Goal: Obtain resource: Download file/media

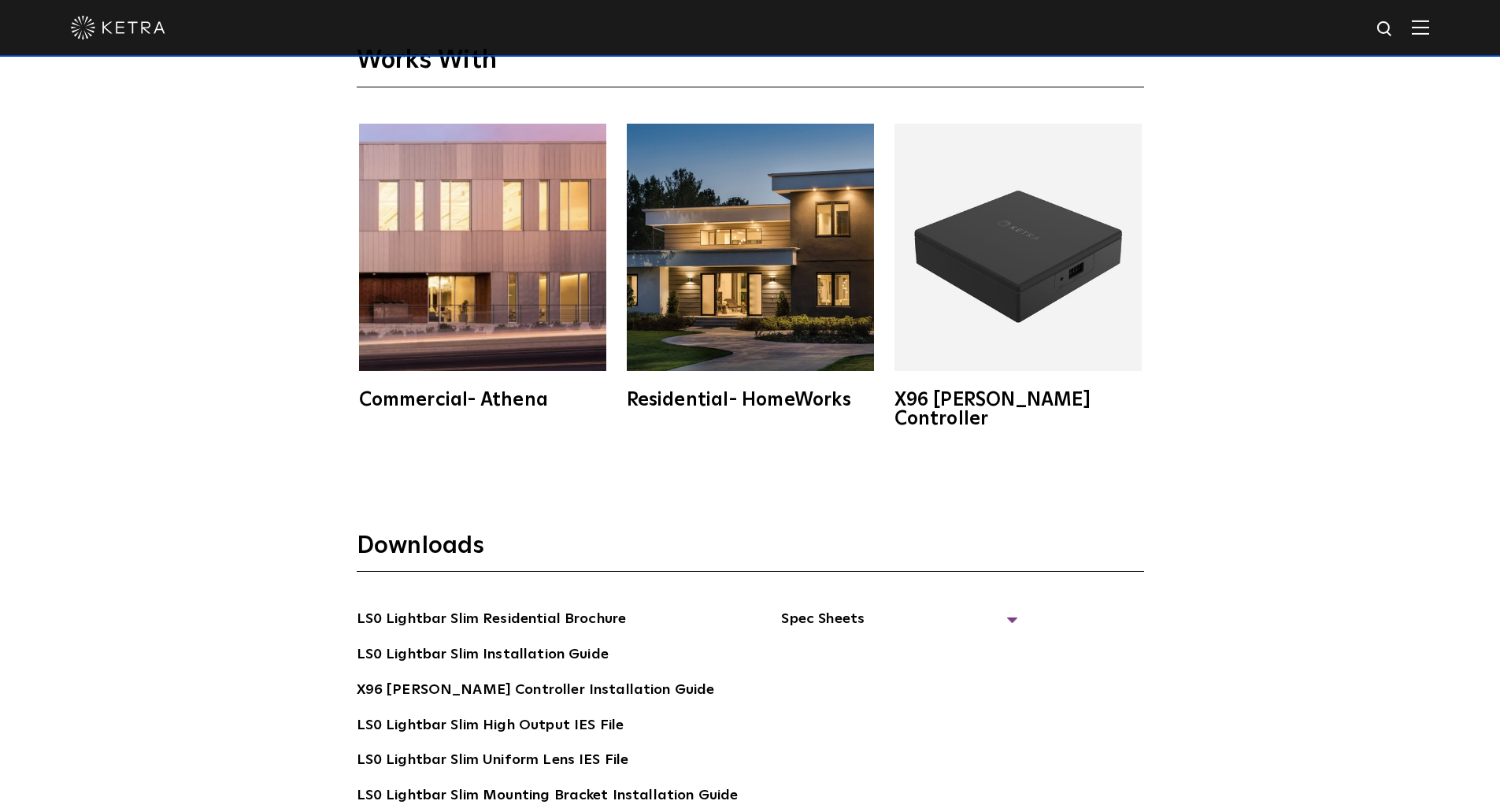
scroll to position [3071, 0]
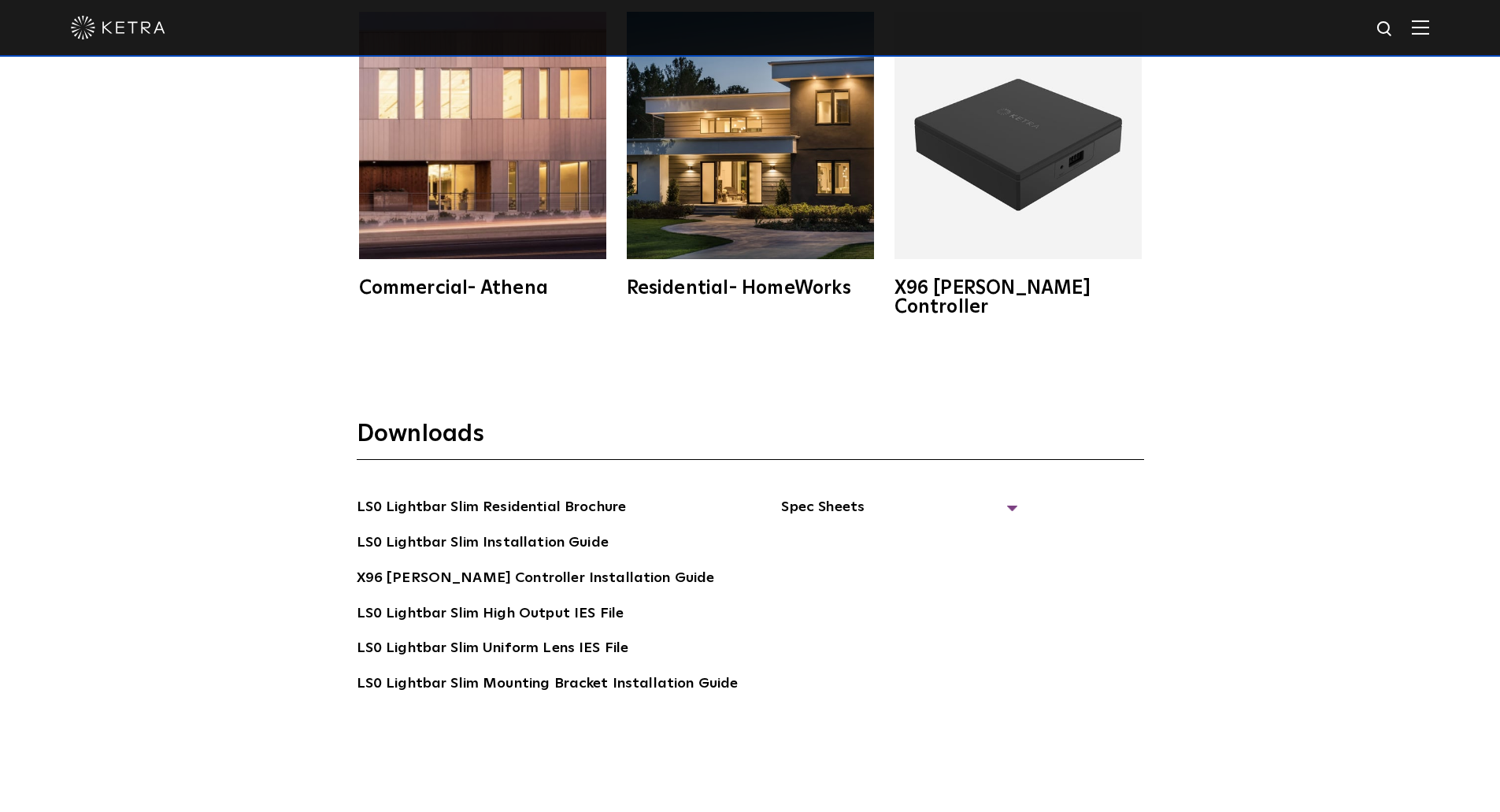
scroll to position [3175, 0]
click at [413, 495] on link "LS0 Lightbar Slim Residential Brochure" at bounding box center [492, 508] width 270 height 25
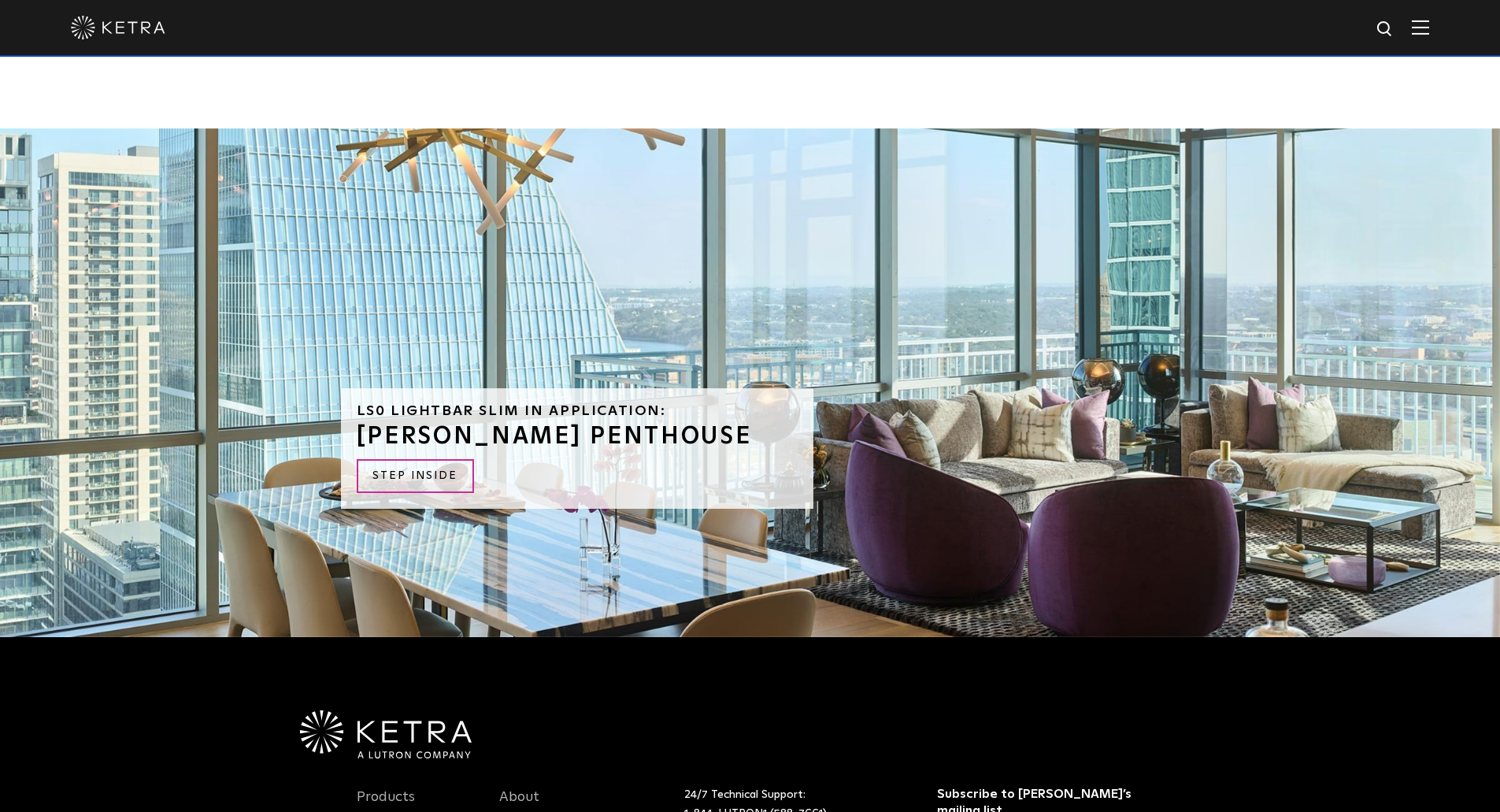
scroll to position [3883, 0]
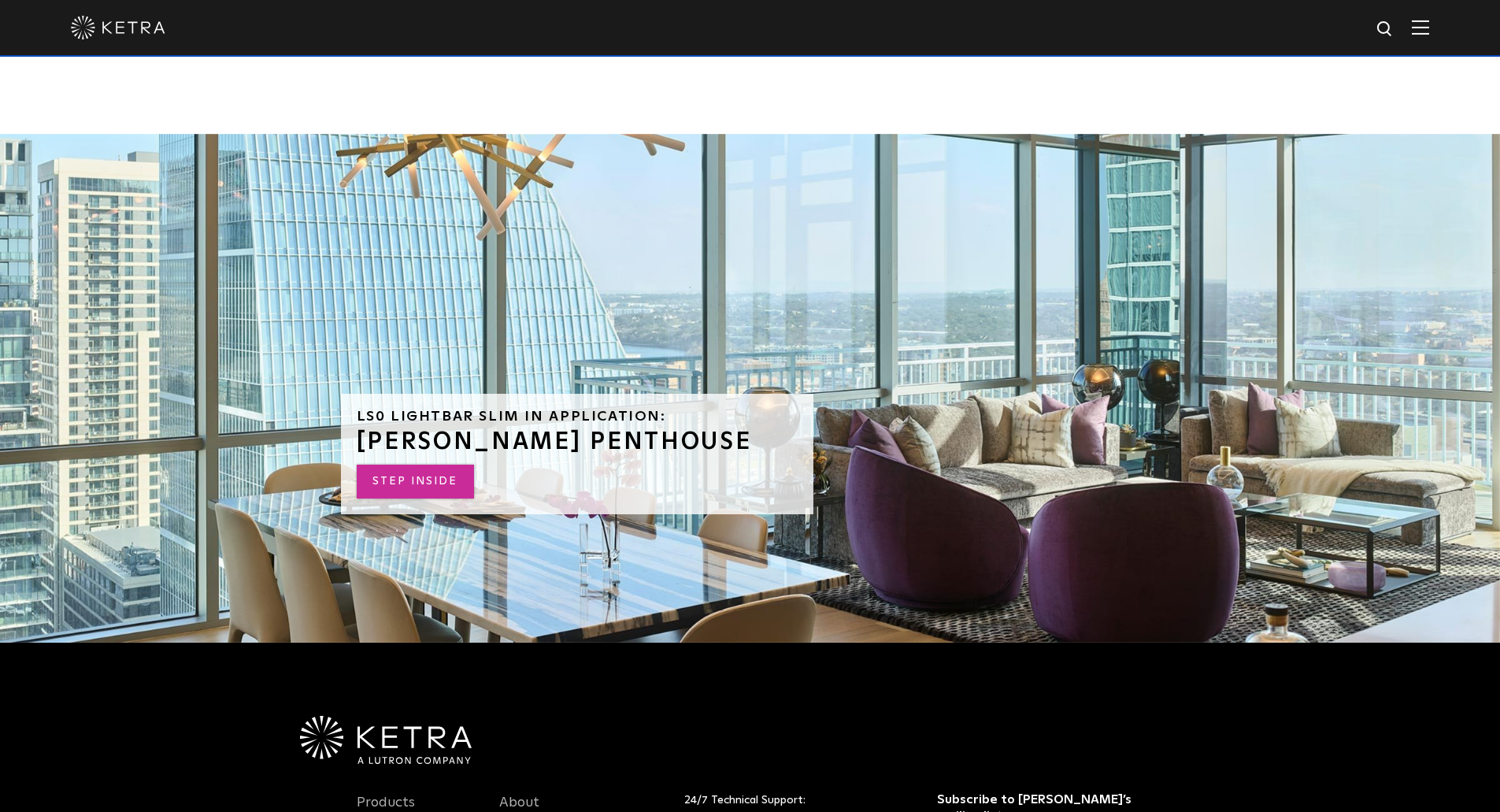
click at [403, 474] on link "STEP INSIDE" at bounding box center [415, 481] width 117 height 34
drag, startPoint x: 357, startPoint y: 401, endPoint x: 529, endPoint y: 419, distance: 172.9
click at [480, 409] on div "LS0 Lightbar Slim in Application: SEAHOLM PENTHOUSE STEP INSIDE" at bounding box center [577, 453] width 473 height 121
drag, startPoint x: 698, startPoint y: 420, endPoint x: 681, endPoint y: 418, distance: 17.1
click at [682, 430] on h3 "[PERSON_NAME] PENTHOUSE" at bounding box center [577, 441] width 441 height 24
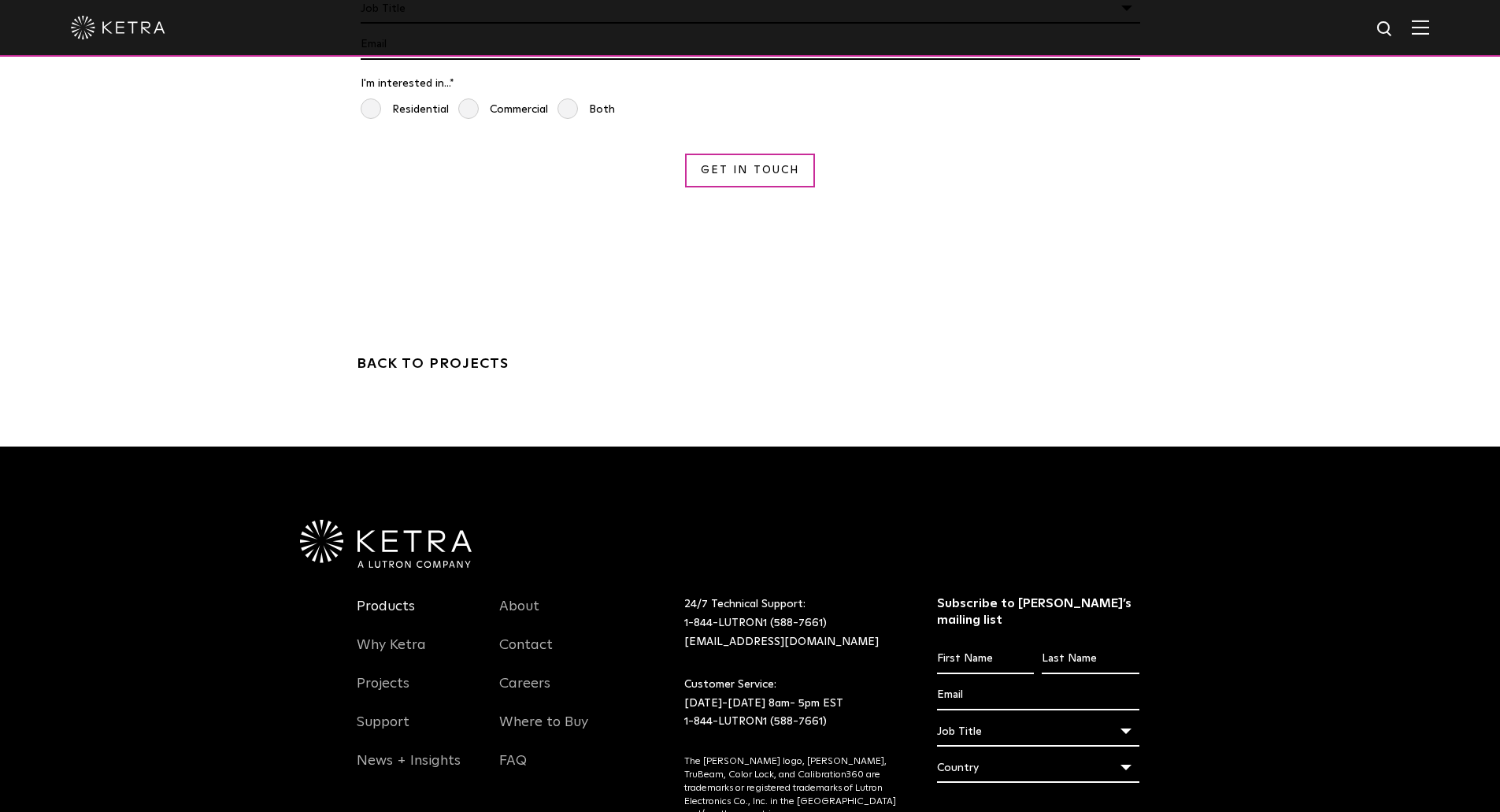
scroll to position [6677, 0]
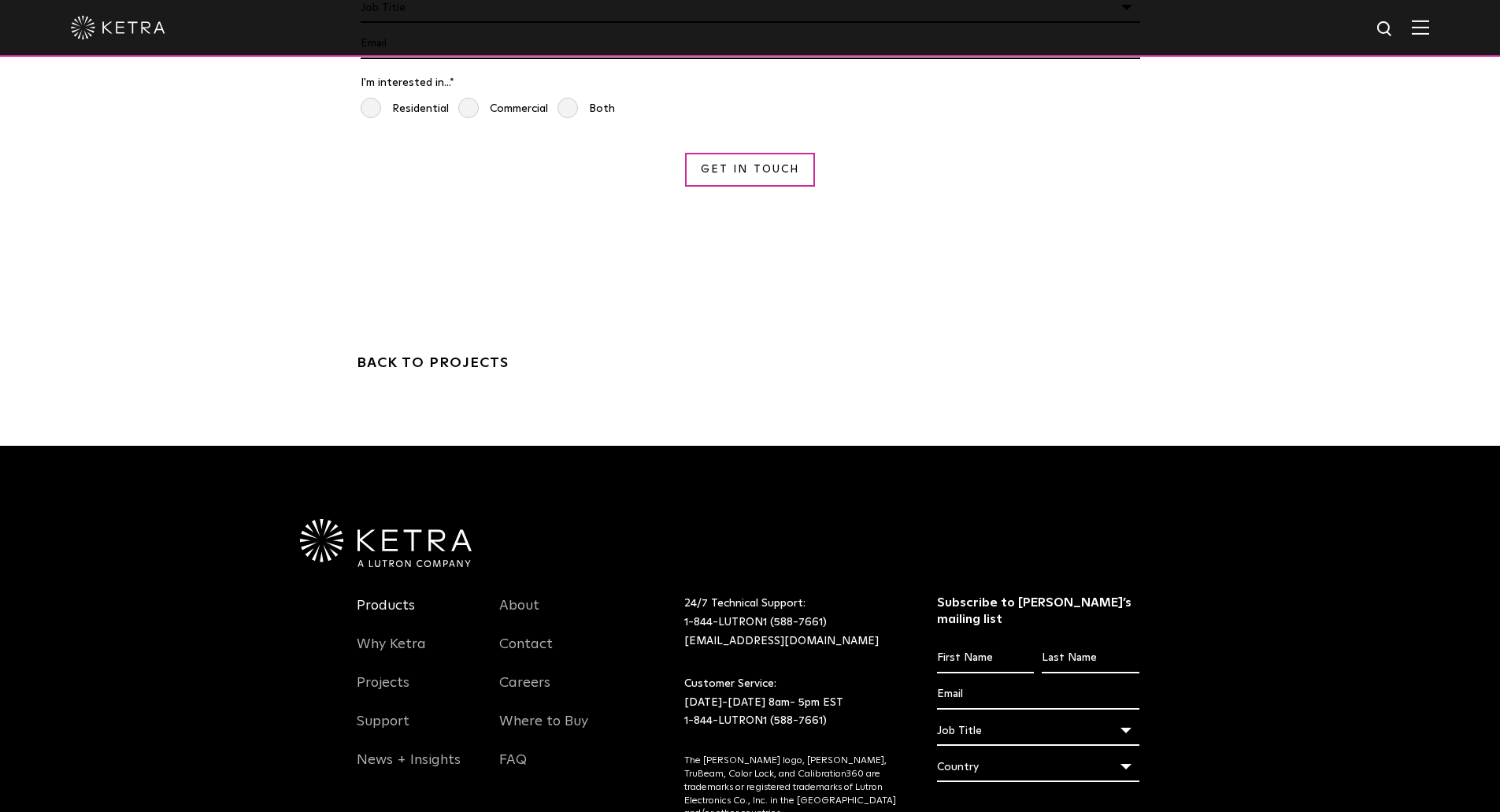
click at [386, 597] on link "Products" at bounding box center [386, 614] width 58 height 36
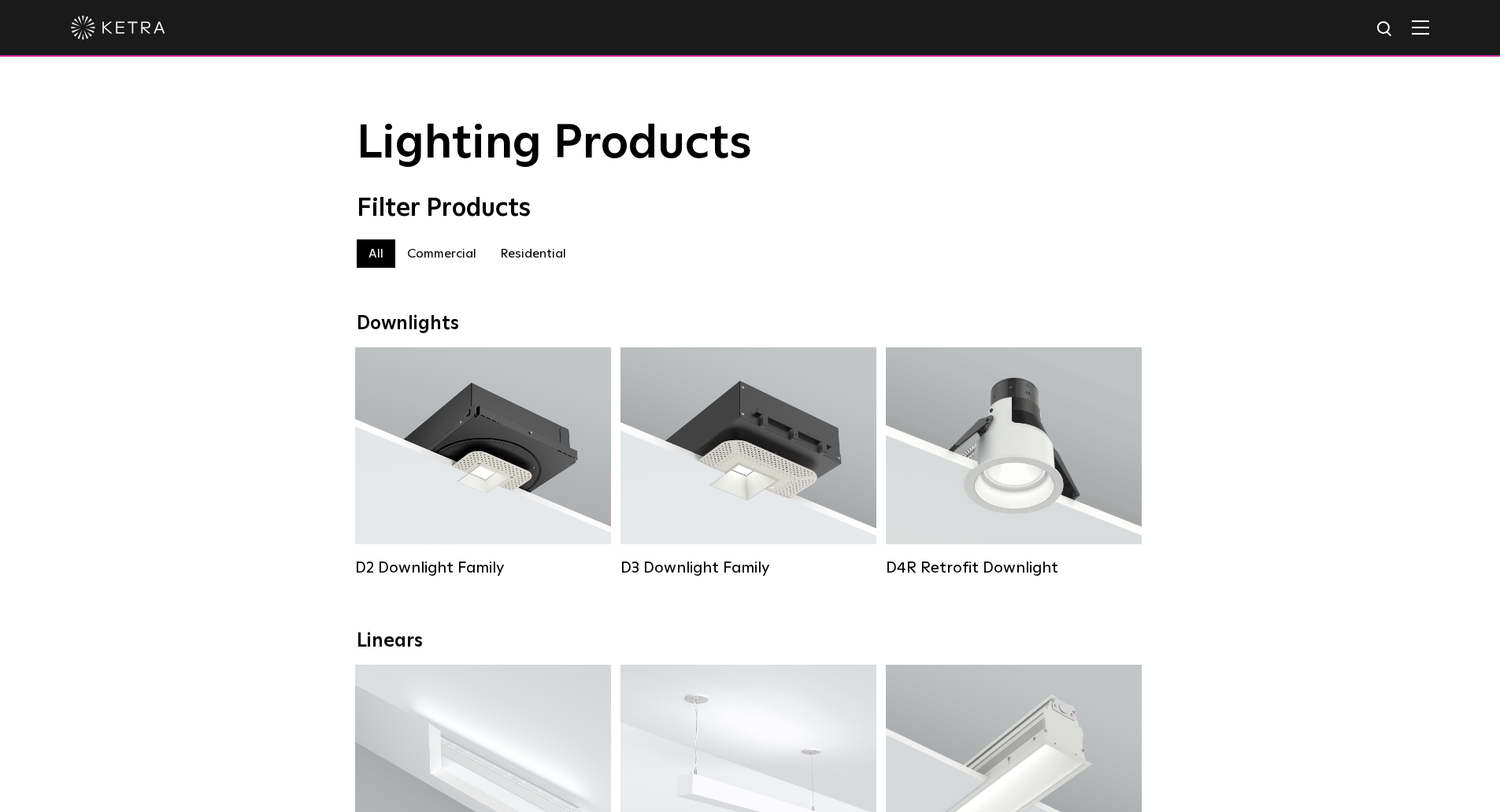
click at [117, 40] on img at bounding box center [118, 28] width 95 height 24
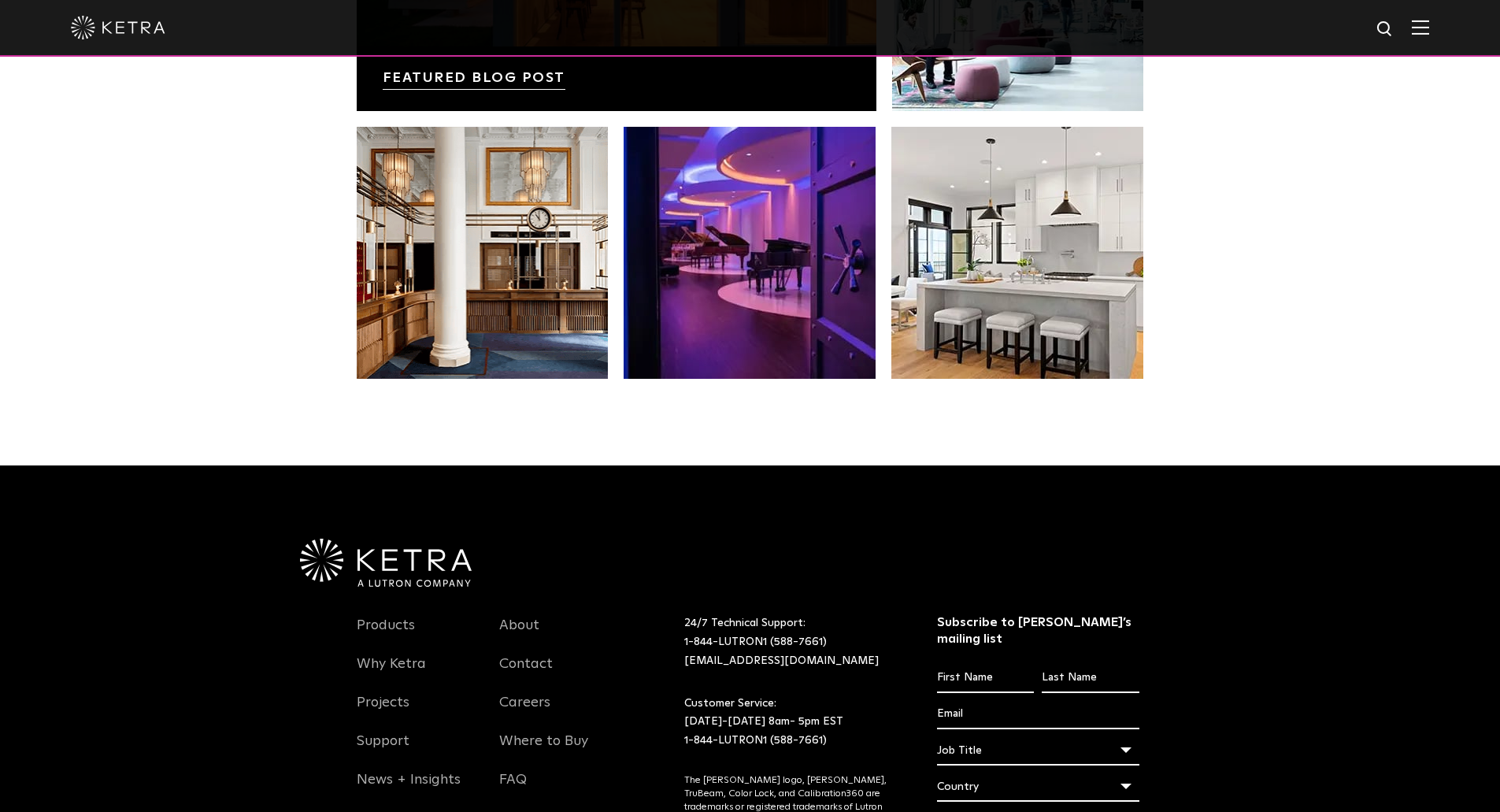
scroll to position [3311, 0]
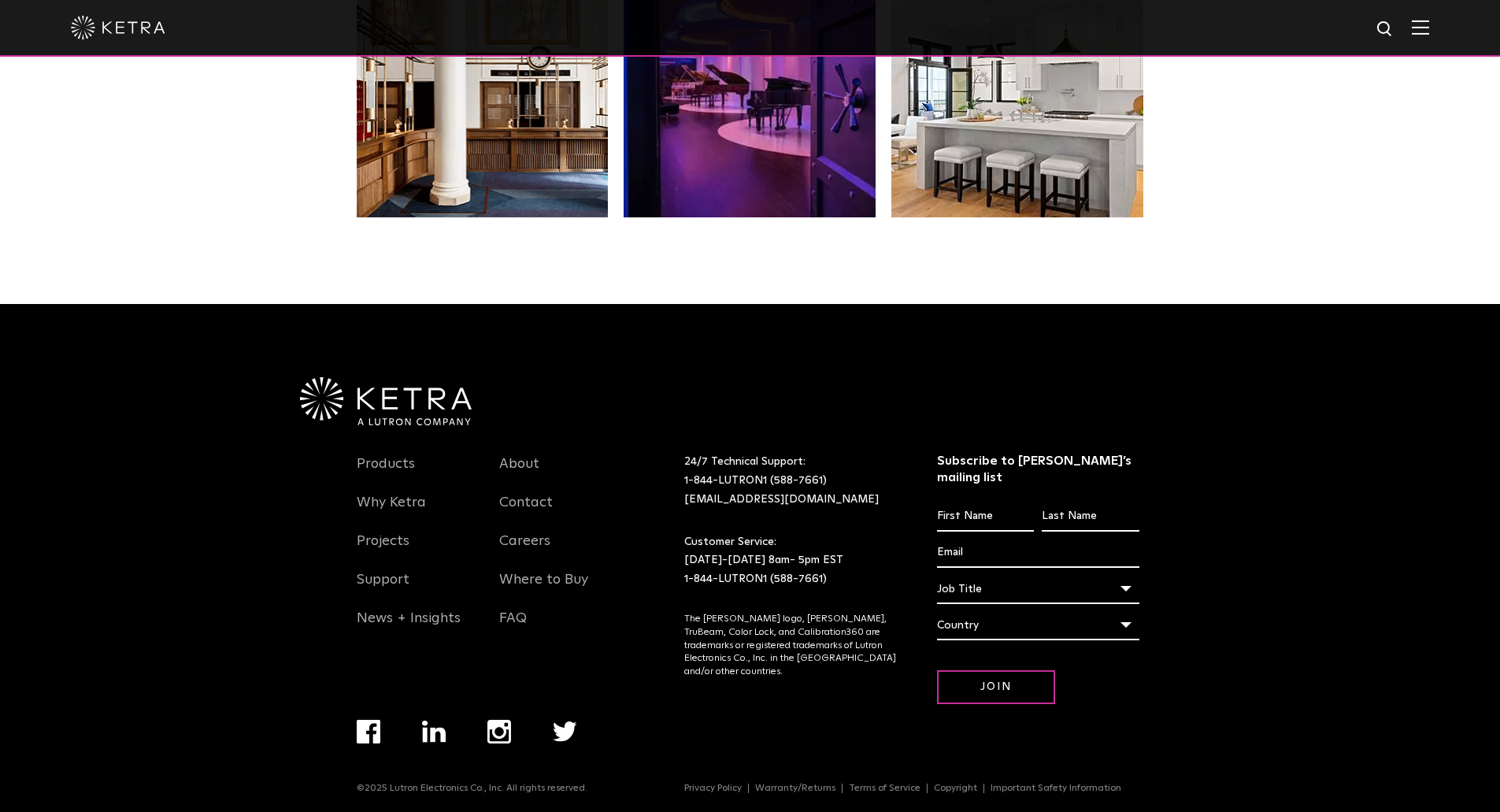
drag, startPoint x: 1472, startPoint y: 793, endPoint x: 1412, endPoint y: 776, distance: 62.4
click at [1428, 806] on div "Products Why Ketra Projects Support News + Insights About Contact Careers Where…" at bounding box center [750, 564] width 1500 height 520
click at [404, 471] on link "Products" at bounding box center [386, 473] width 58 height 36
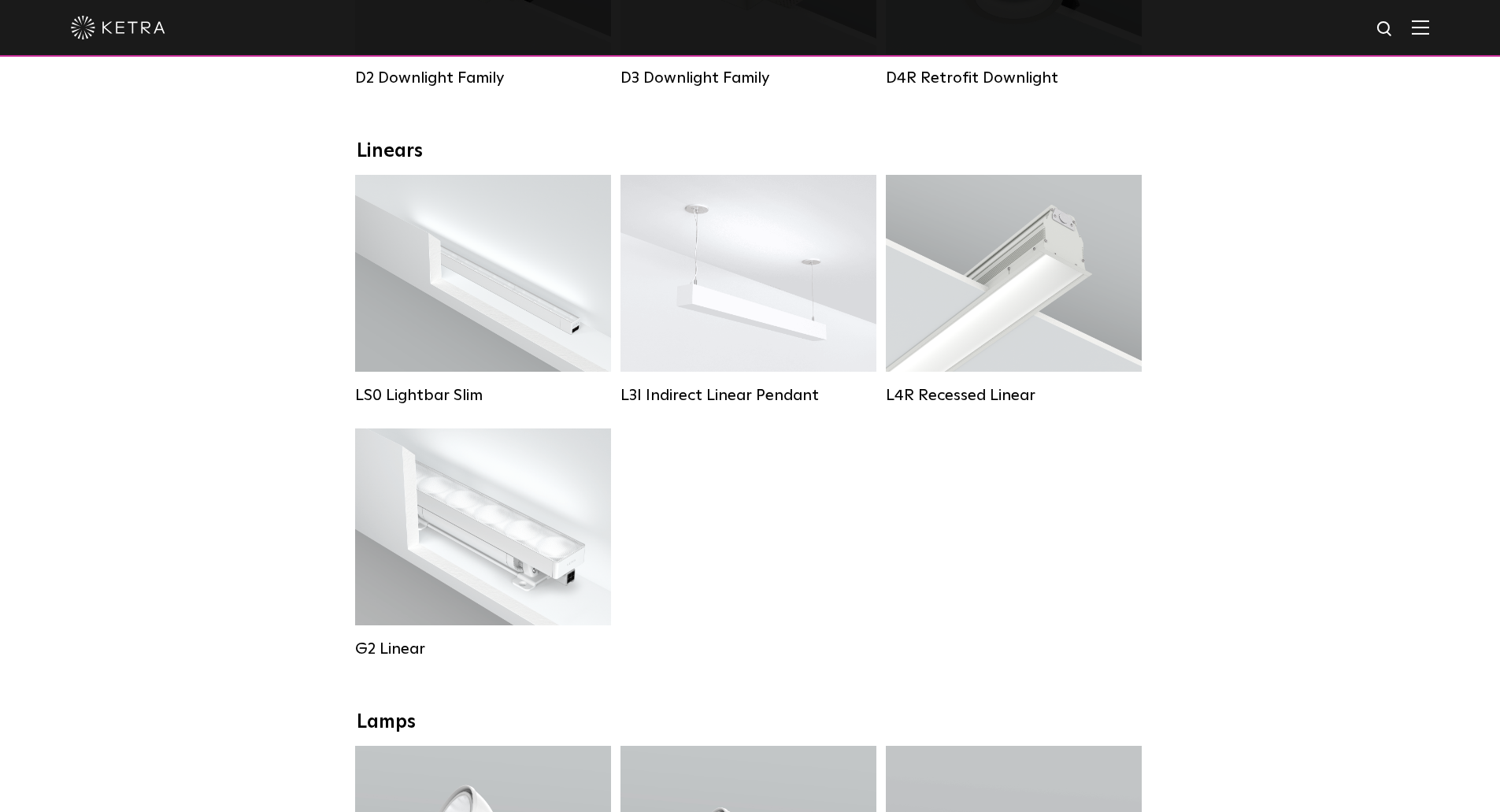
scroll to position [475, 0]
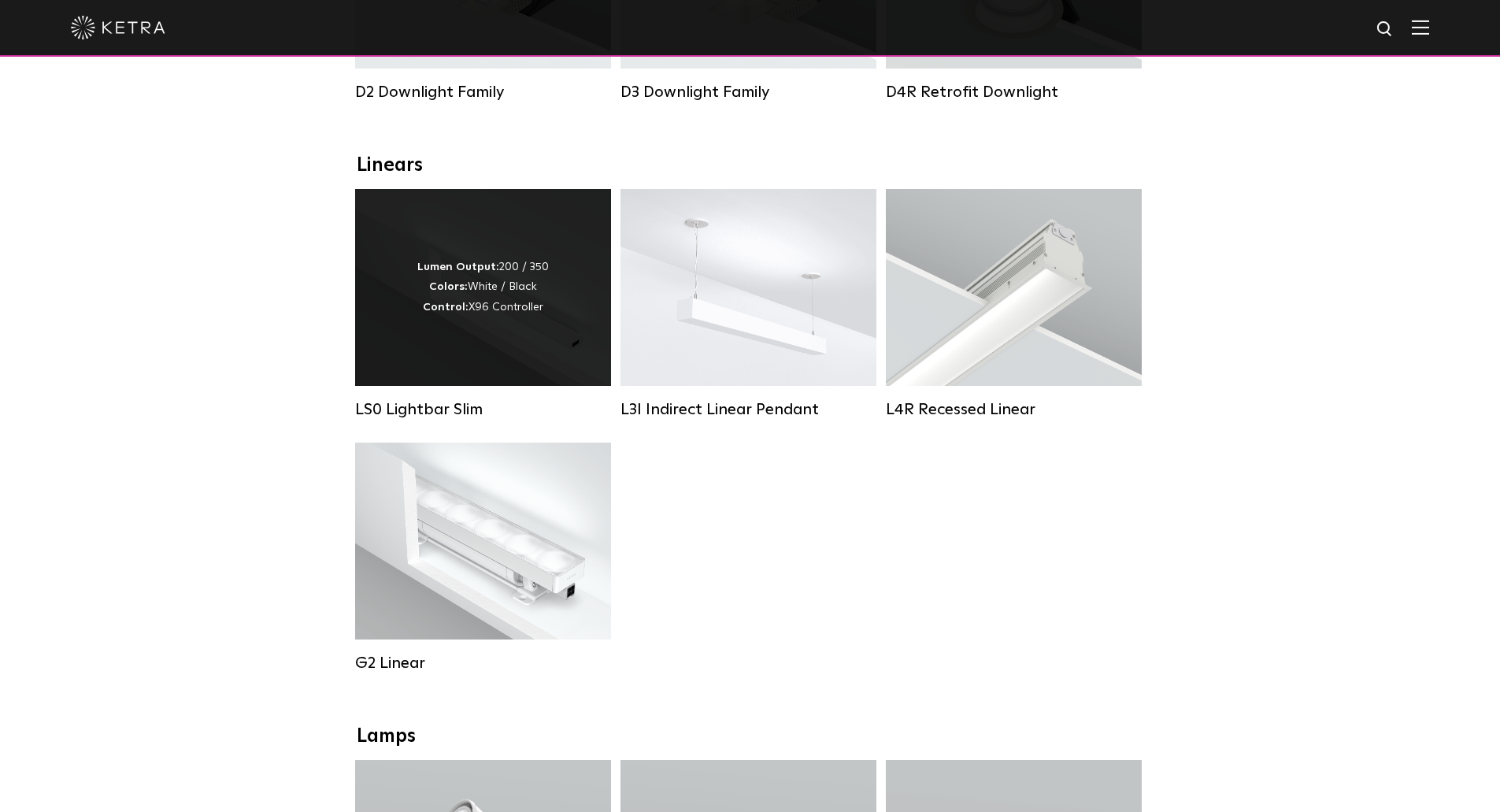
click at [523, 334] on div "Lumen Output: 200 / 350 Colors: White / Black Control: X96 Controller" at bounding box center [483, 287] width 256 height 197
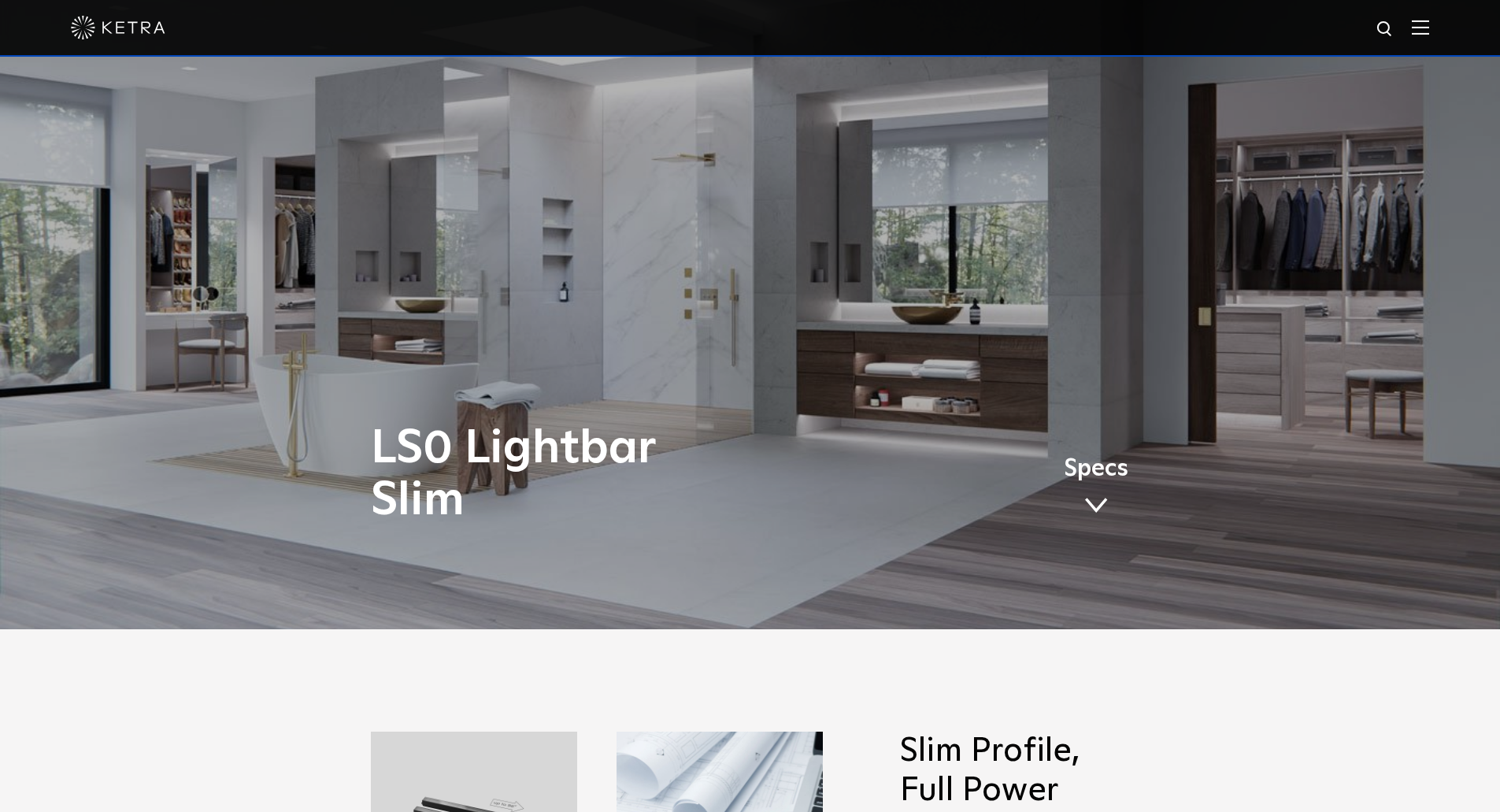
scroll to position [393, 0]
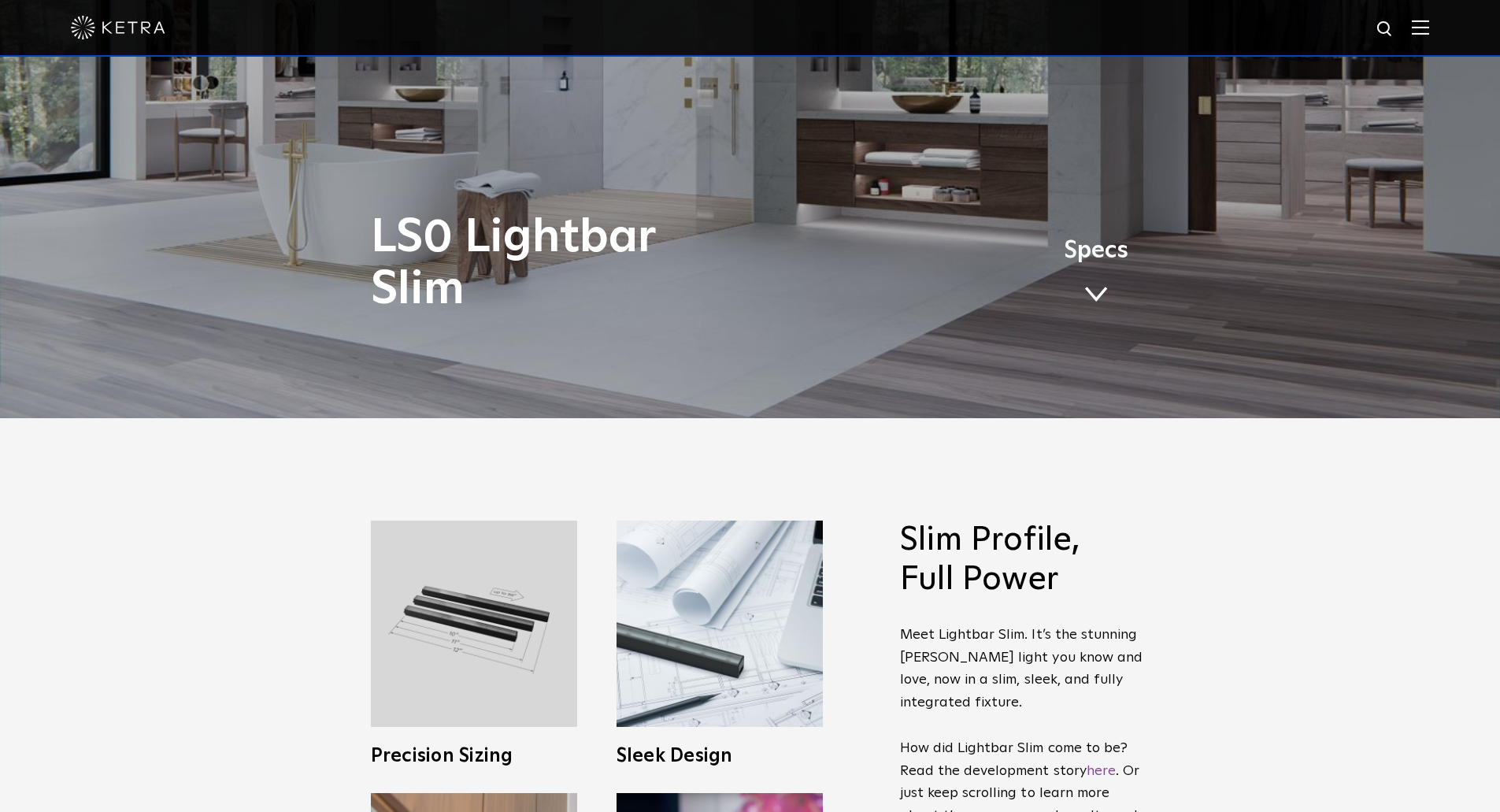
click at [1104, 271] on link "Specs" at bounding box center [1096, 277] width 64 height 62
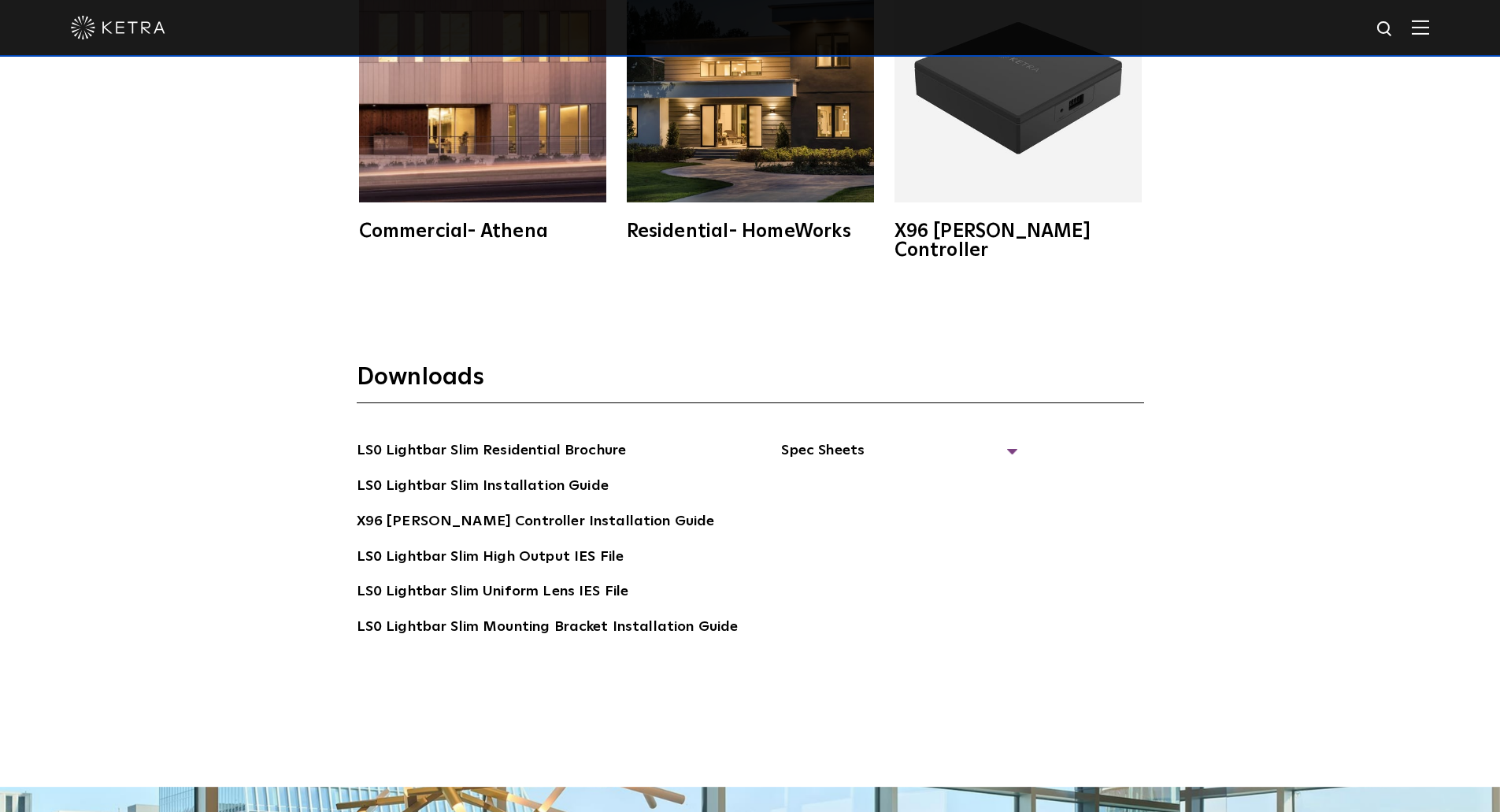
scroll to position [3205, 0]
